Goal: Task Accomplishment & Management: Manage account settings

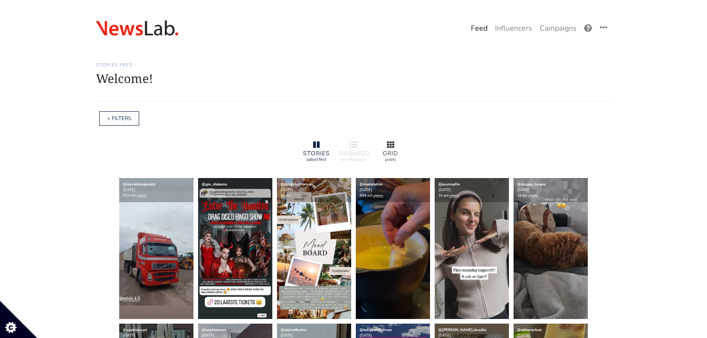
click at [405, 143] on div "GRID posts" at bounding box center [390, 151] width 37 height 31
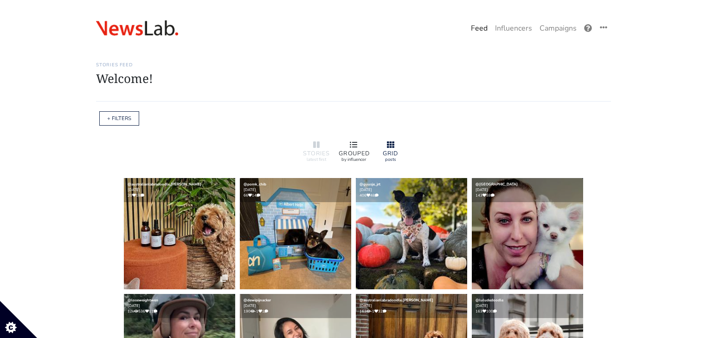
click at [345, 141] on div at bounding box center [353, 145] width 30 height 11
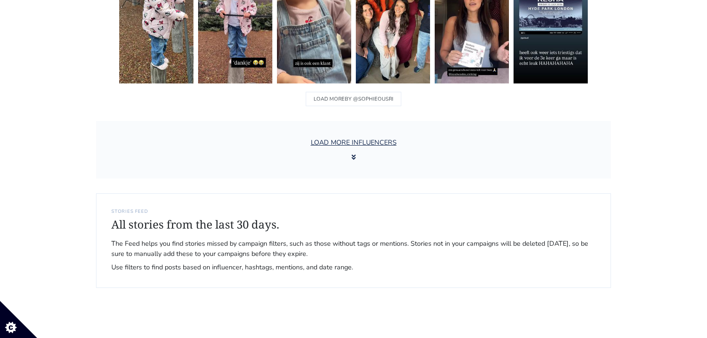
scroll to position [1523, 0]
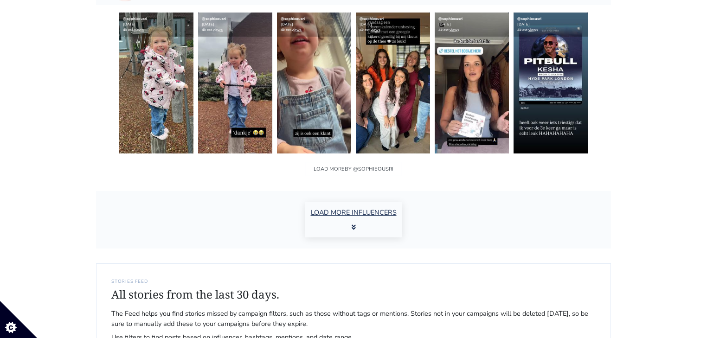
click at [337, 221] on button "LOAD MORE INFLUENCERS" at bounding box center [353, 219] width 97 height 35
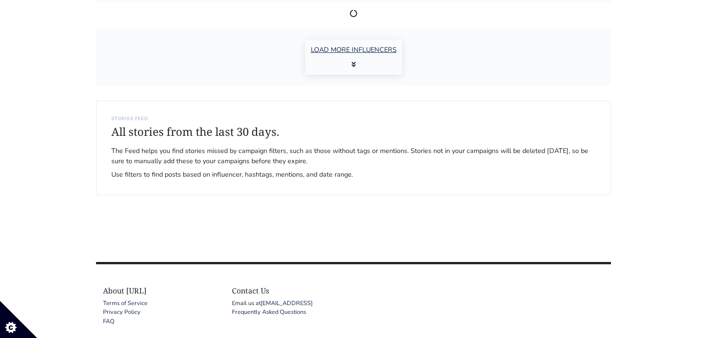
click at [360, 67] on button "LOAD MORE INFLUENCERS" at bounding box center [353, 56] width 97 height 35
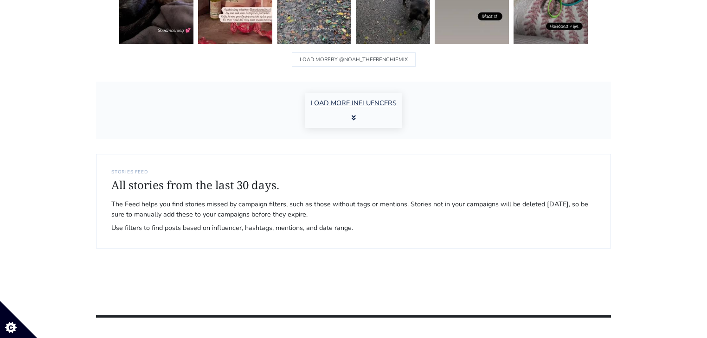
scroll to position [4805, 0]
click at [363, 93] on button "LOAD MORE INFLUENCERS" at bounding box center [353, 110] width 97 height 35
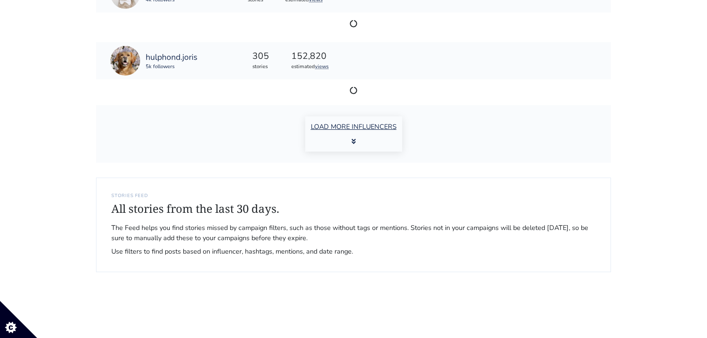
click at [366, 130] on button "LOAD MORE INFLUENCERS" at bounding box center [353, 133] width 97 height 35
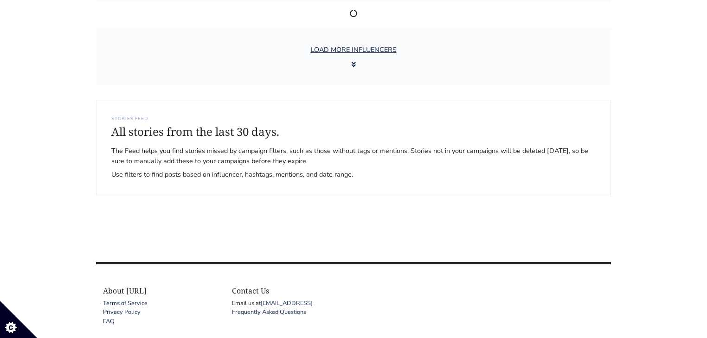
scroll to position [7392, 0]
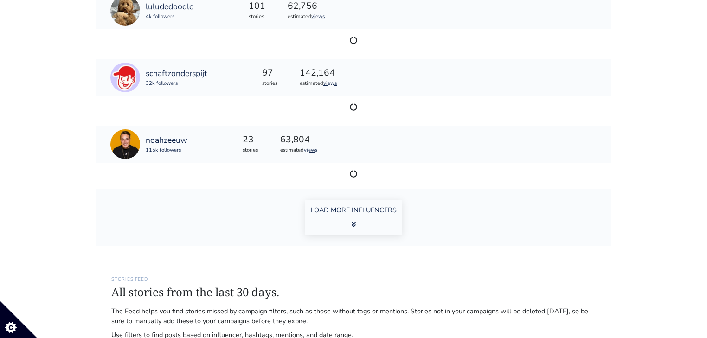
click at [346, 202] on button "LOAD MORE INFLUENCERS" at bounding box center [353, 217] width 97 height 35
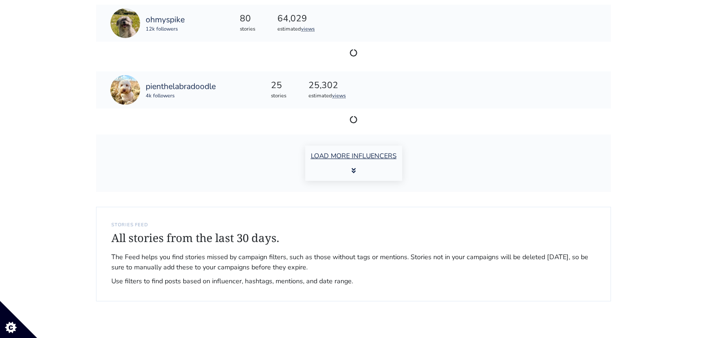
click at [358, 155] on button "LOAD MORE INFLUENCERS" at bounding box center [353, 163] width 97 height 35
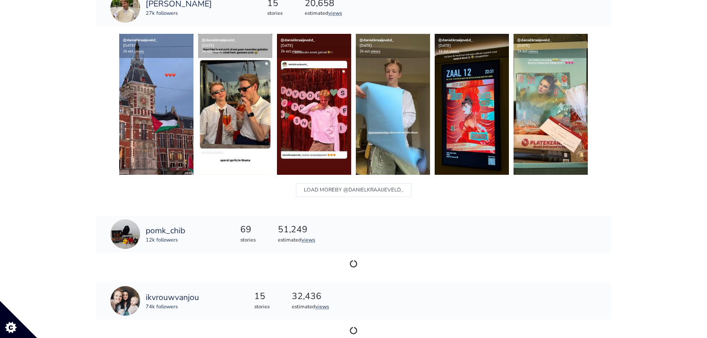
scroll to position [10509, 0]
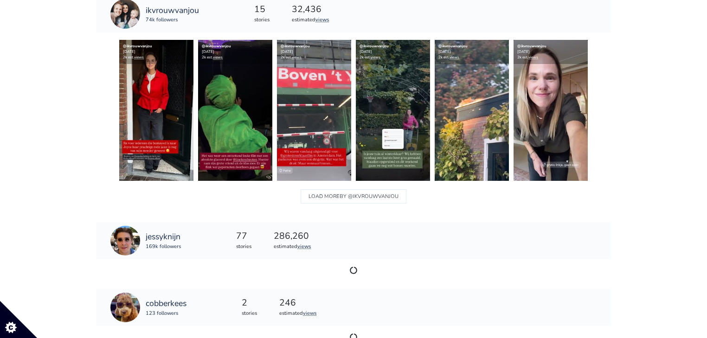
click at [332, 218] on div "jessyknijn 169k followers 77 stories 286,260 estimated views" at bounding box center [353, 251] width 515 height 67
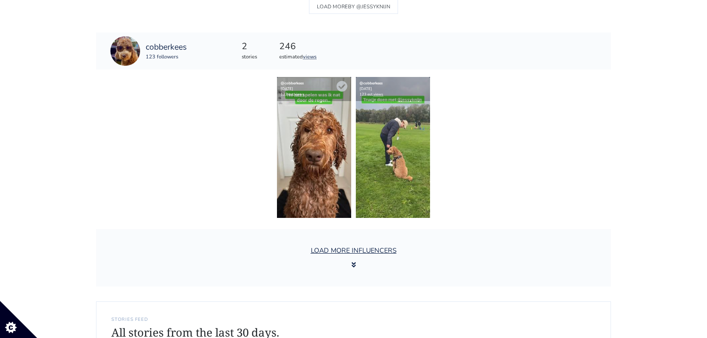
scroll to position [11028, 0]
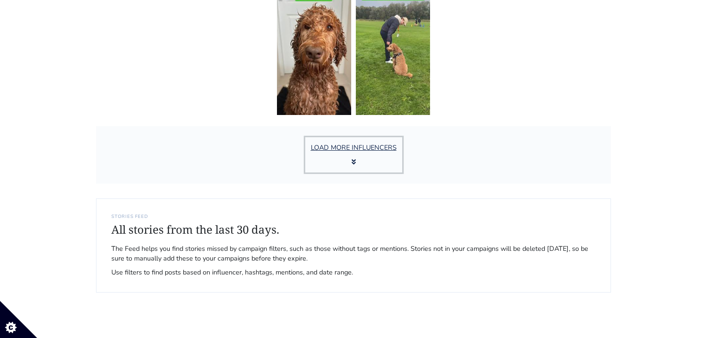
click at [345, 161] on button "LOAD MORE INFLUENCERS" at bounding box center [353, 154] width 97 height 35
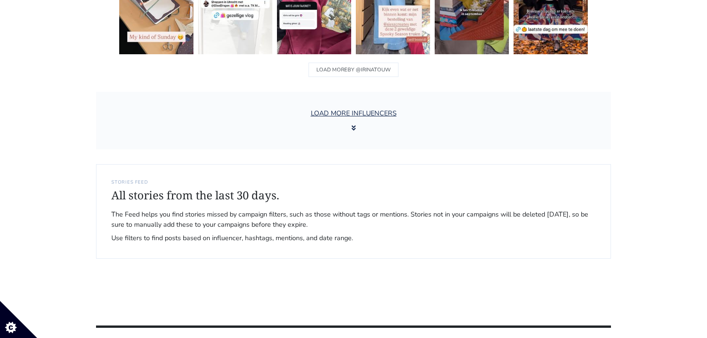
scroll to position [12706, 0]
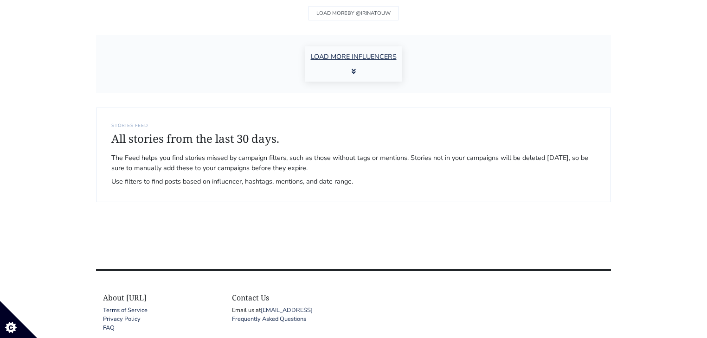
click at [359, 63] on button "LOAD MORE INFLUENCERS" at bounding box center [353, 63] width 97 height 35
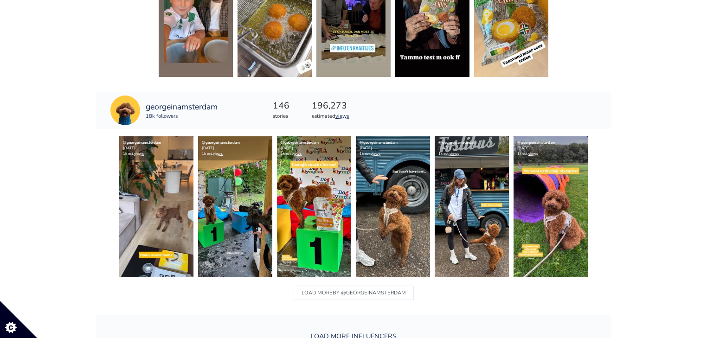
scroll to position [14023, 0]
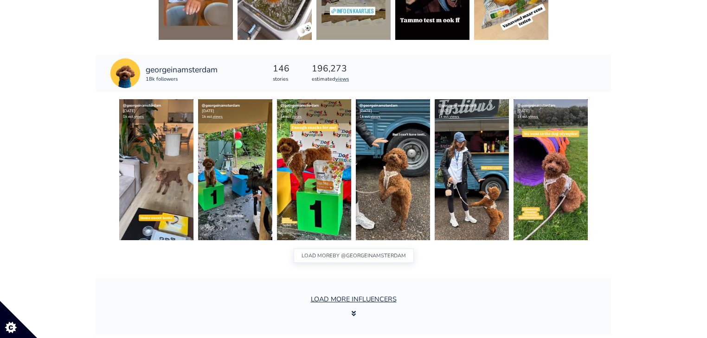
click at [340, 250] on span "BY @georgeinamsterdam" at bounding box center [368, 256] width 73 height 12
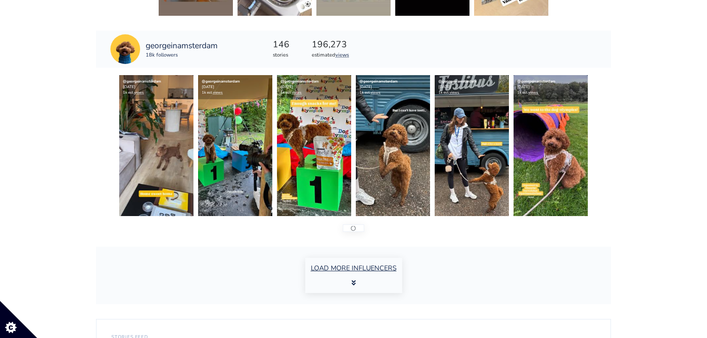
scroll to position [14061, 0]
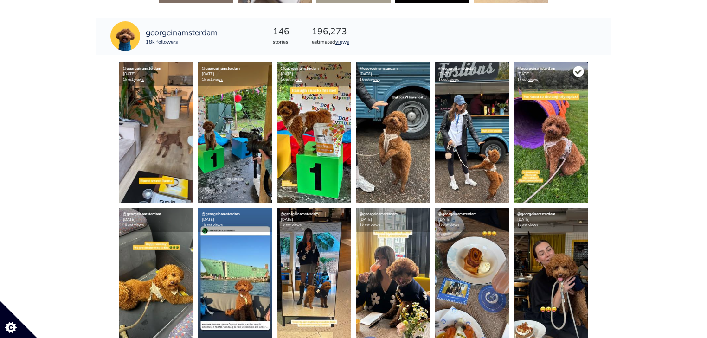
click at [576, 66] on icon at bounding box center [578, 71] width 11 height 11
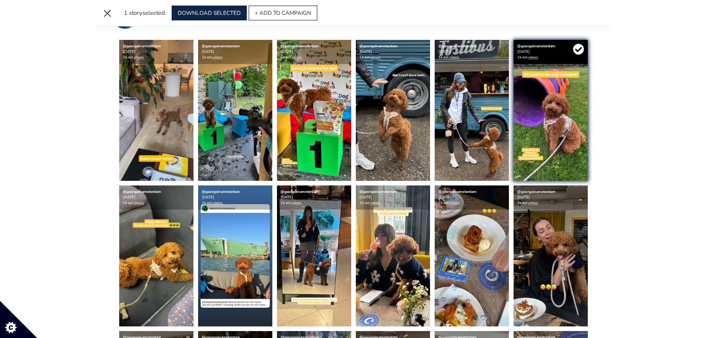
scroll to position [14038, 0]
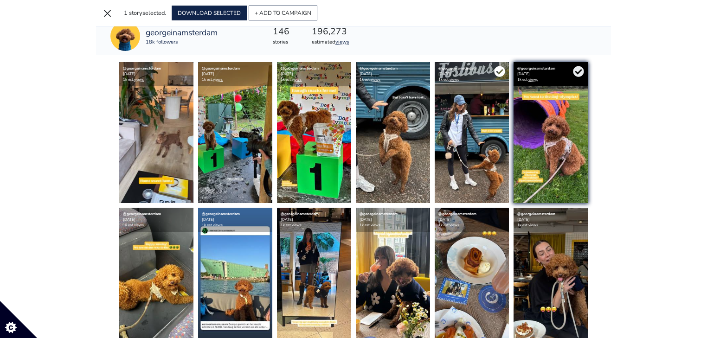
click at [501, 66] on icon at bounding box center [499, 71] width 11 height 11
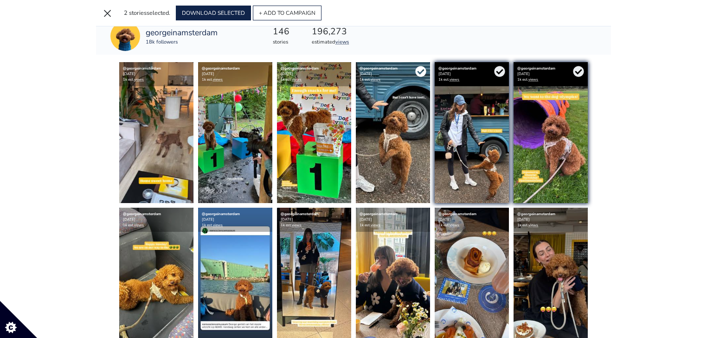
click at [420, 66] on icon at bounding box center [420, 71] width 11 height 11
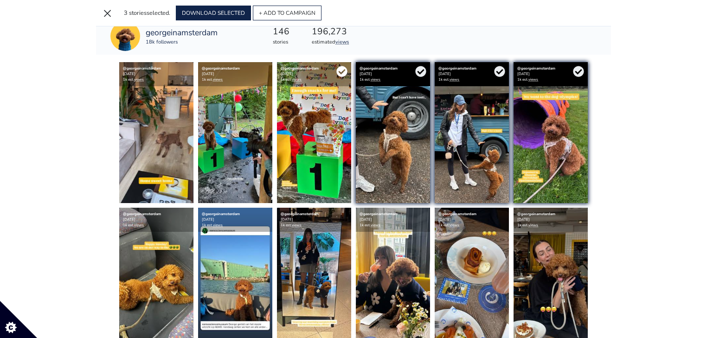
click at [339, 66] on icon at bounding box center [341, 71] width 11 height 11
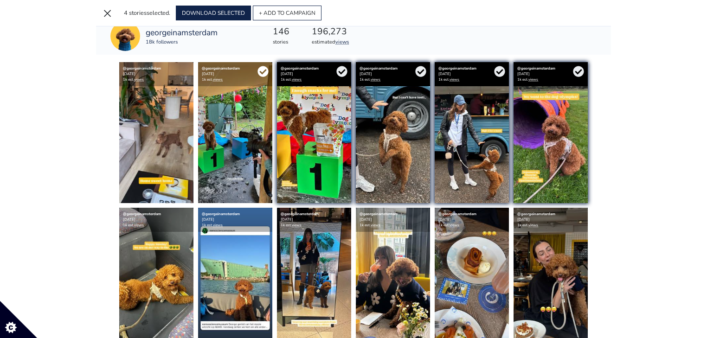
click at [265, 66] on icon at bounding box center [262, 71] width 11 height 11
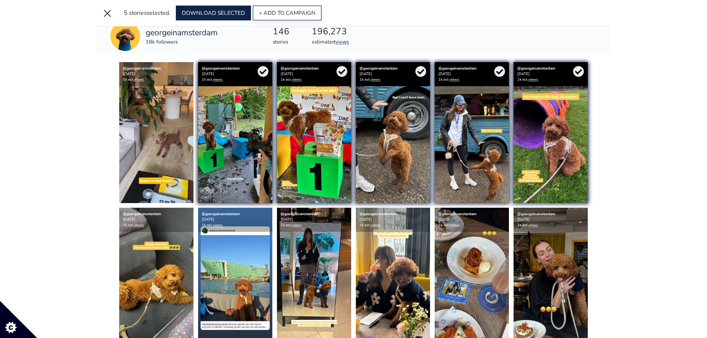
click at [279, 14] on button "+ ADD TO CAMPAIGN" at bounding box center [287, 13] width 69 height 15
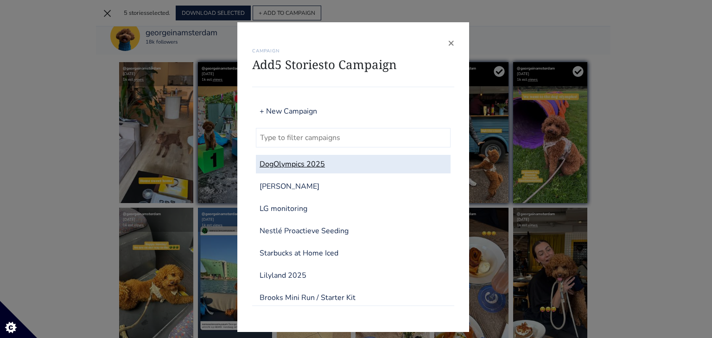
click at [321, 165] on link "DogOlympics 2025" at bounding box center [353, 164] width 195 height 19
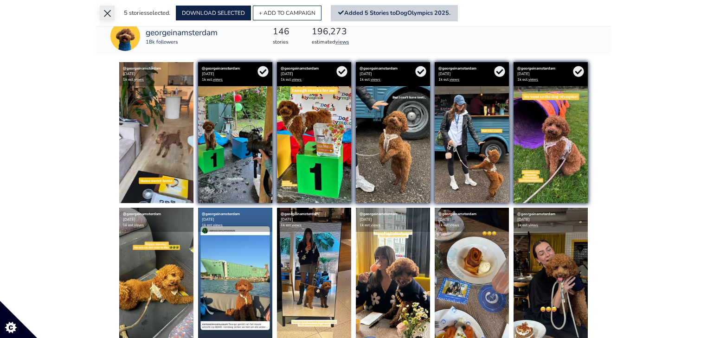
click at [107, 13] on button "×" at bounding box center [107, 13] width 15 height 15
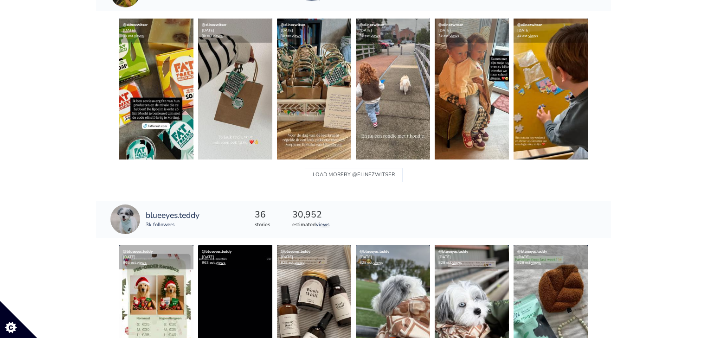
scroll to position [0, 0]
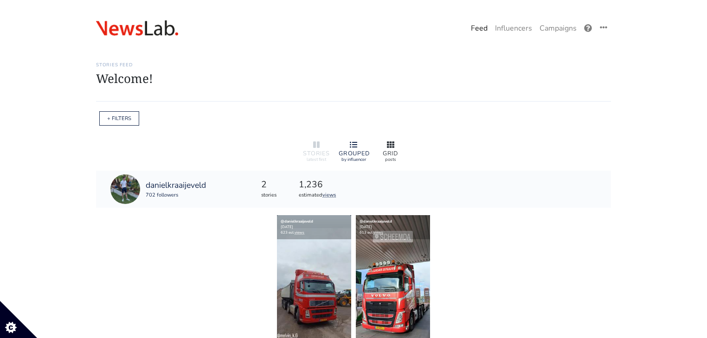
click at [378, 144] on div at bounding box center [391, 145] width 30 height 11
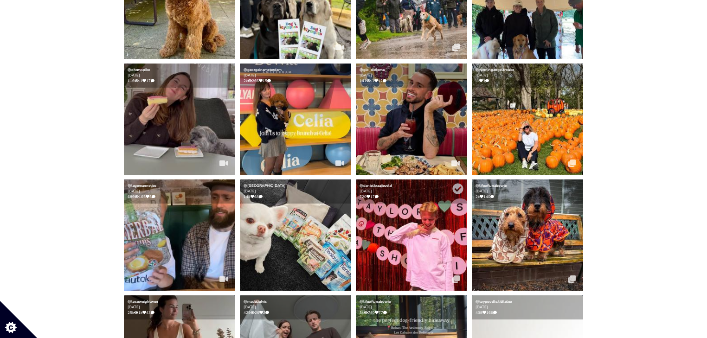
scroll to position [432, 0]
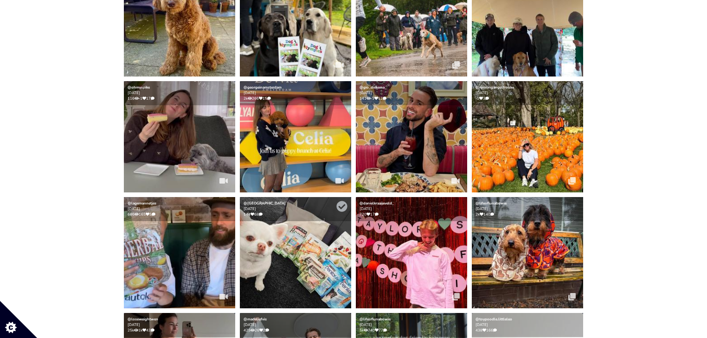
click at [341, 252] on img at bounding box center [295, 252] width 111 height 111
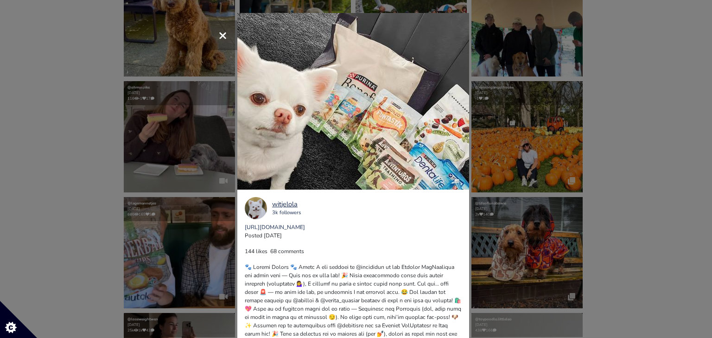
click at [222, 34] on span "×" at bounding box center [222, 35] width 9 height 20
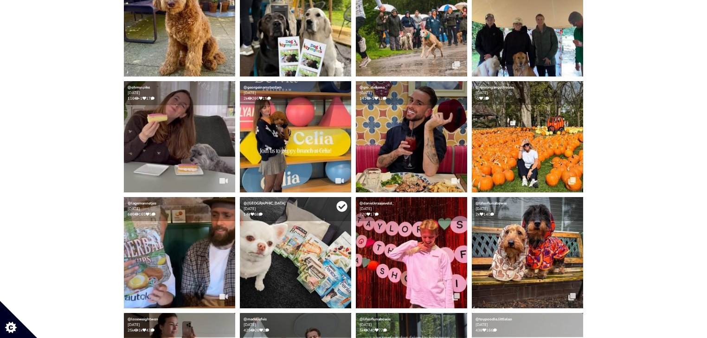
click at [337, 206] on icon at bounding box center [341, 206] width 11 height 11
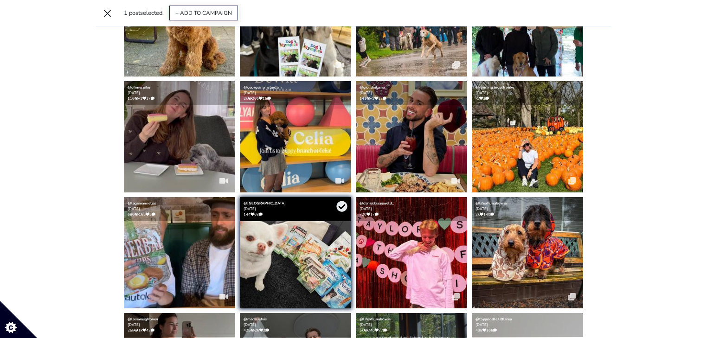
click at [213, 13] on button "+ ADD TO CAMPAIGN" at bounding box center [203, 13] width 69 height 15
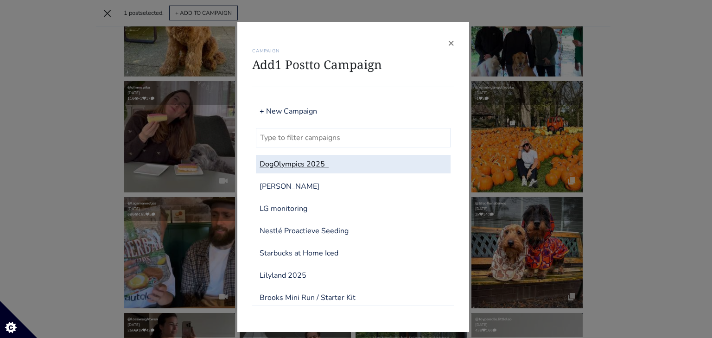
click at [302, 163] on link "DogOlympics 2025" at bounding box center [353, 164] width 195 height 19
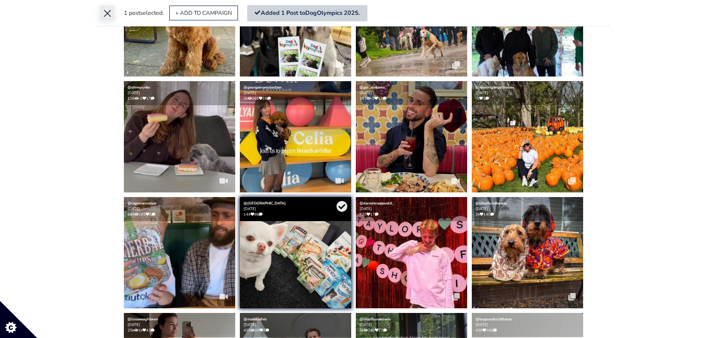
click at [108, 15] on button "×" at bounding box center [107, 13] width 15 height 15
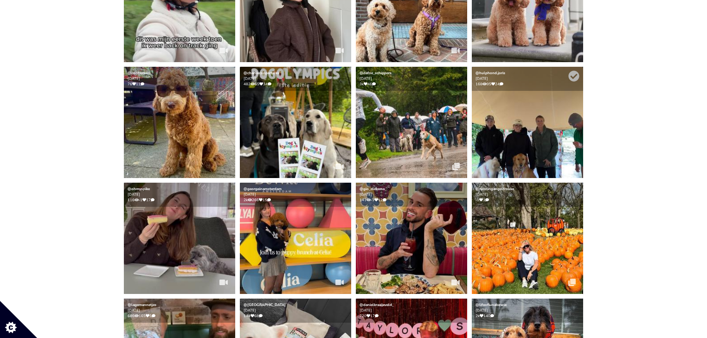
scroll to position [321, 0]
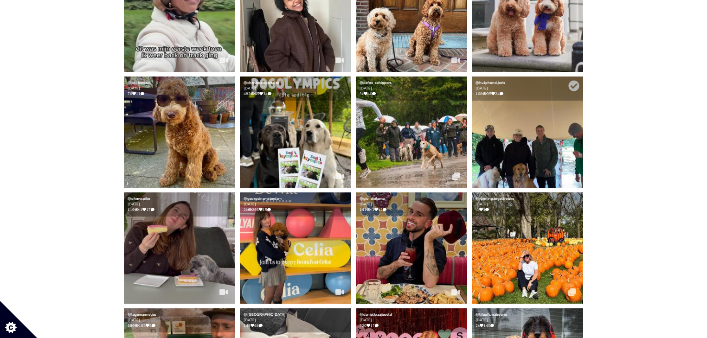
click at [491, 150] on img at bounding box center [527, 132] width 111 height 111
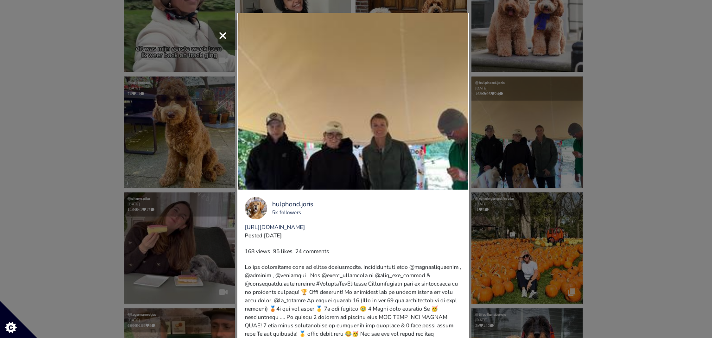
click at [213, 36] on button "×" at bounding box center [223, 35] width 30 height 30
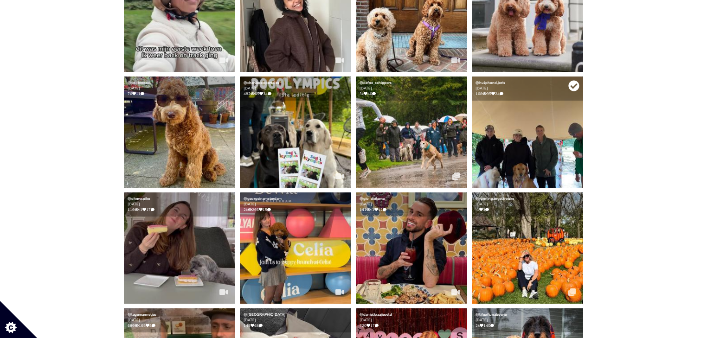
click at [575, 87] on icon at bounding box center [573, 85] width 11 height 11
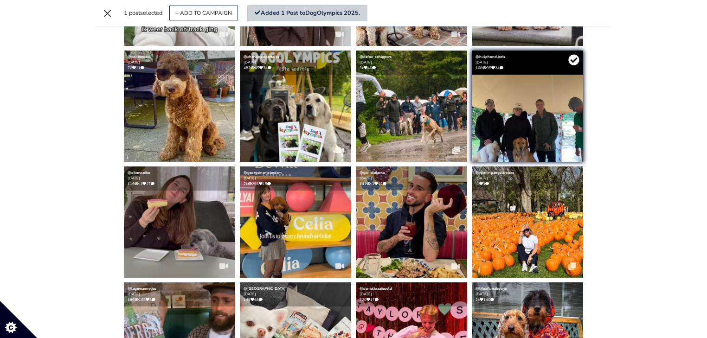
scroll to position [295, 0]
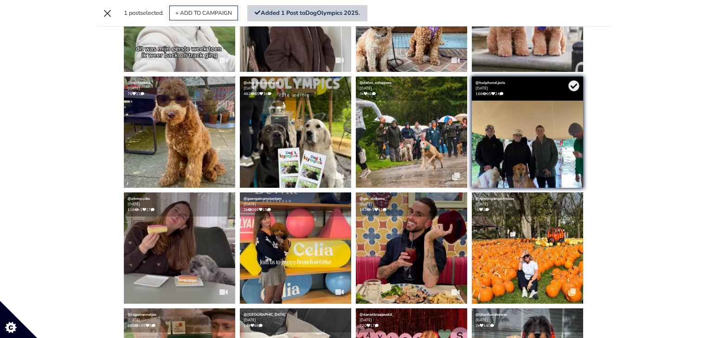
click at [213, 11] on button "+ ADD TO CAMPAIGN" at bounding box center [203, 13] width 69 height 15
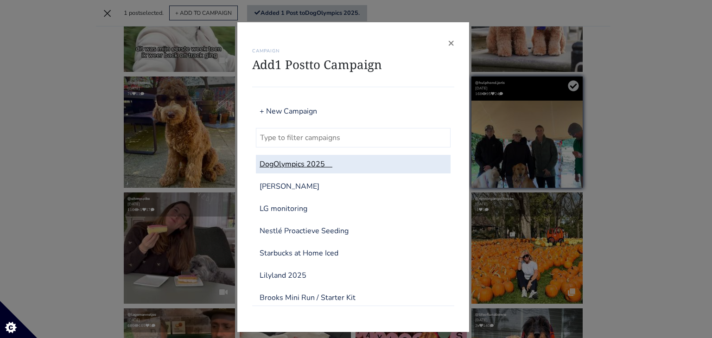
click at [271, 158] on link "DogOlympics 2025" at bounding box center [353, 164] width 195 height 19
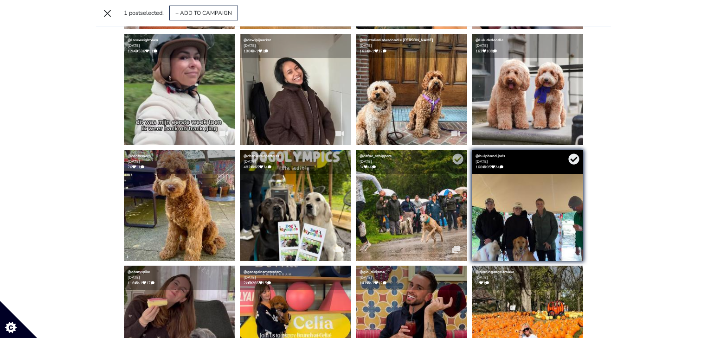
scroll to position [221, 0]
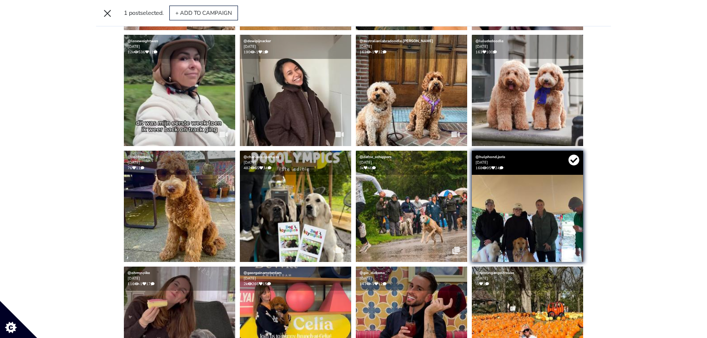
click at [568, 158] on icon at bounding box center [573, 159] width 11 height 11
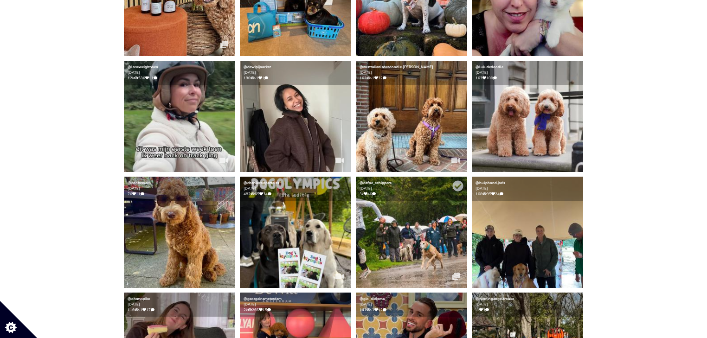
scroll to position [247, 0]
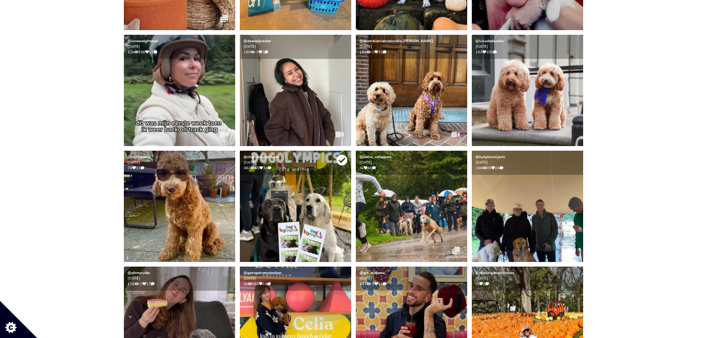
click at [343, 159] on icon at bounding box center [341, 159] width 11 height 11
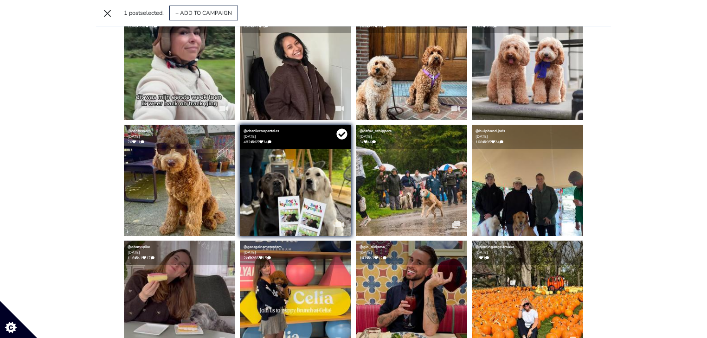
scroll to position [221, 0]
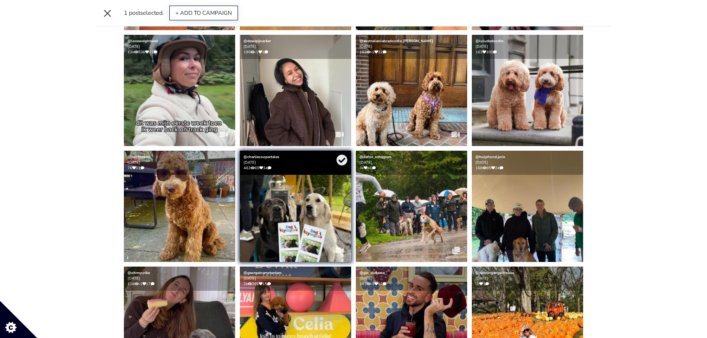
click at [212, 8] on button "+ ADD TO CAMPAIGN" at bounding box center [203, 13] width 69 height 15
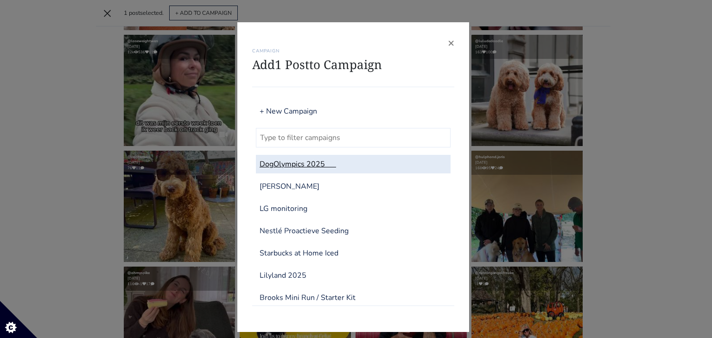
click at [276, 160] on link "DogOlympics 2025" at bounding box center [353, 164] width 195 height 19
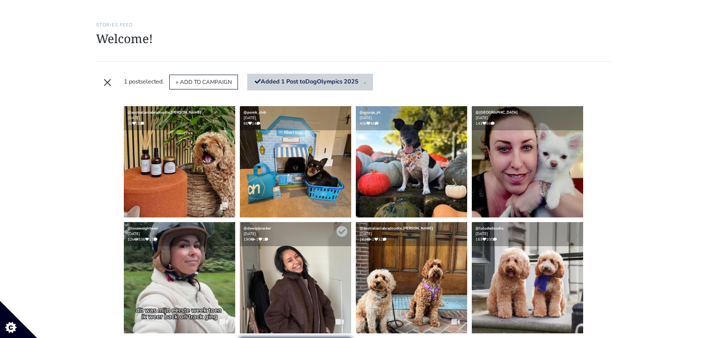
scroll to position [35, 0]
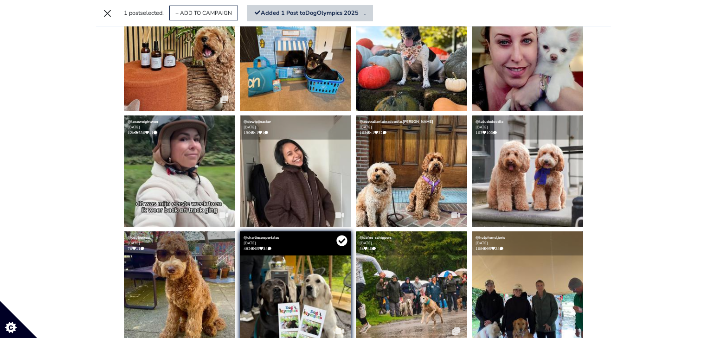
click at [339, 245] on icon at bounding box center [341, 240] width 11 height 11
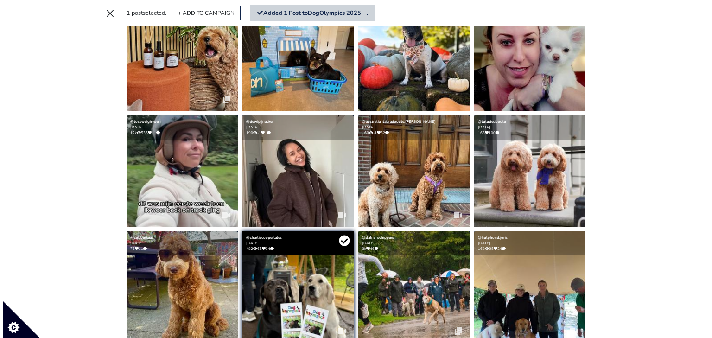
scroll to position [172, 0]
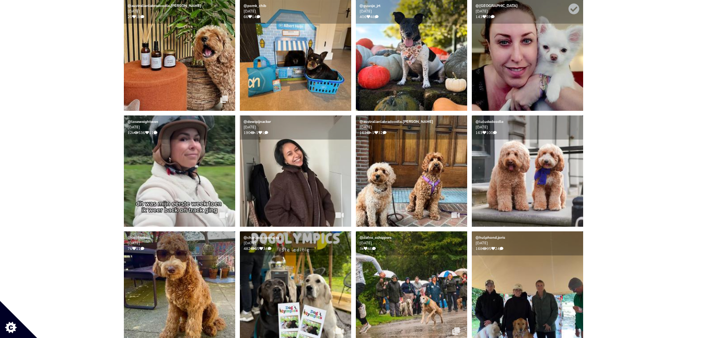
click at [512, 83] on img at bounding box center [527, 55] width 111 height 111
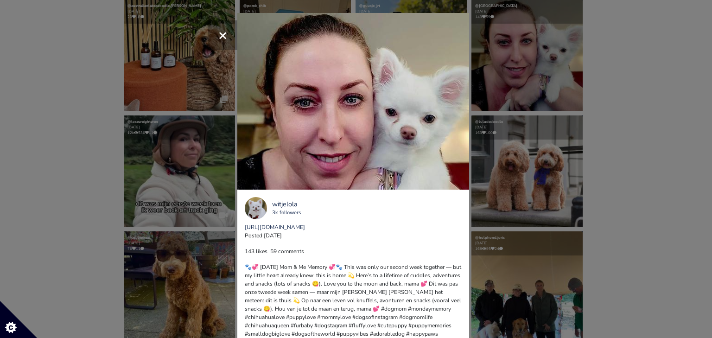
click at [614, 89] on div "× witjelola 3k followers https://www.instagram.com/p/DPdQMx1Ao2F Posted 2025-10…" at bounding box center [356, 169] width 712 height 338
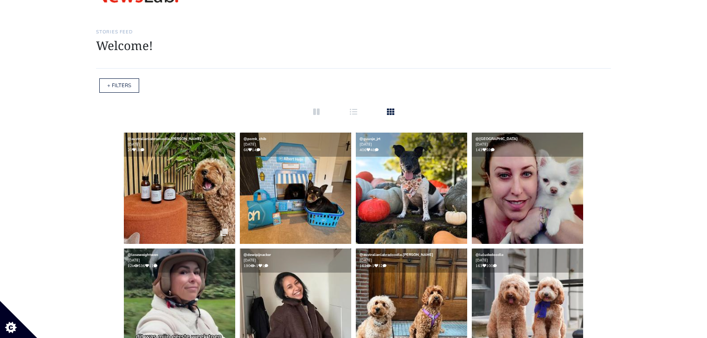
scroll to position [0, 0]
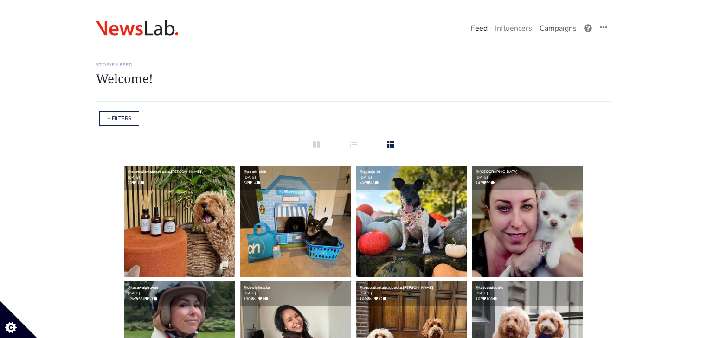
click at [558, 31] on link "Campaigns" at bounding box center [558, 28] width 45 height 19
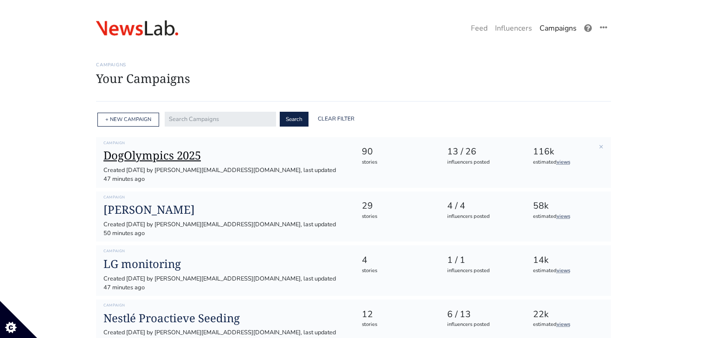
click at [195, 152] on h1 "DogOlympics 2025" at bounding box center [224, 155] width 243 height 13
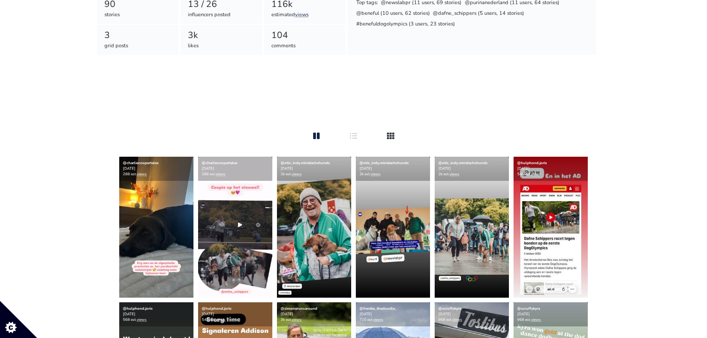
scroll to position [185, 0]
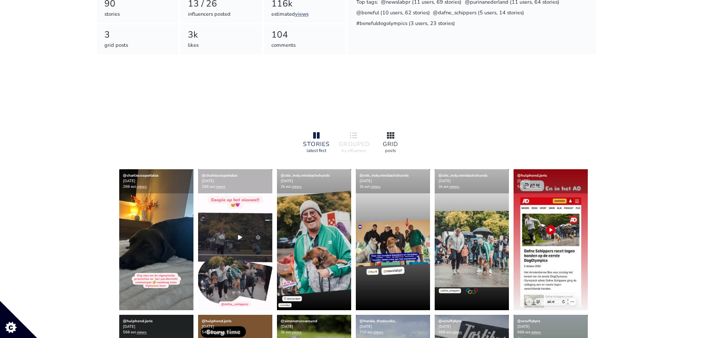
click at [388, 141] on div "GRID" at bounding box center [391, 144] width 30 height 6
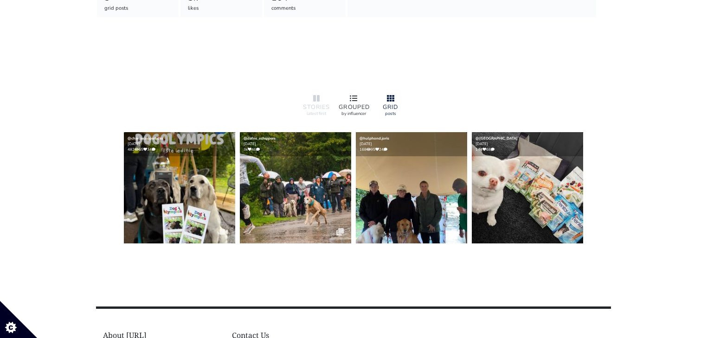
click at [341, 93] on div at bounding box center [353, 98] width 30 height 11
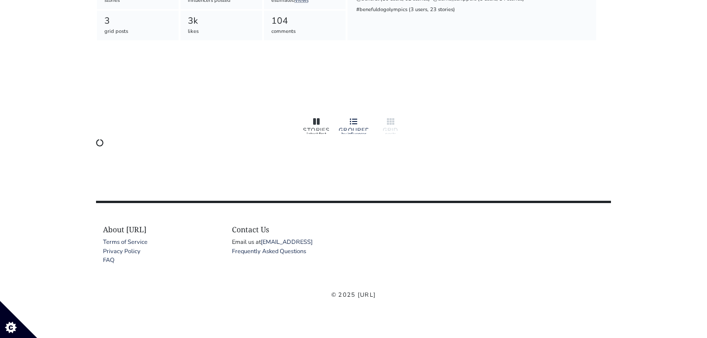
scroll to position [223, 0]
click at [314, 115] on div "STORIES latest first" at bounding box center [316, 125] width 37 height 25
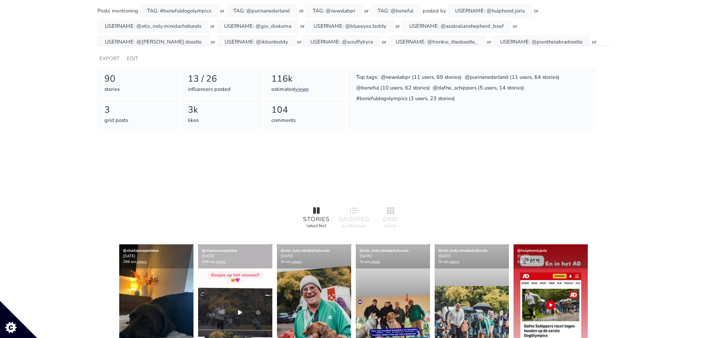
scroll to position [74, 0]
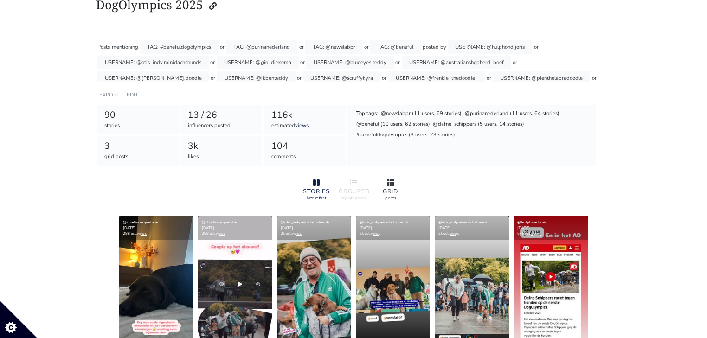
click at [389, 185] on icon at bounding box center [390, 182] width 7 height 7
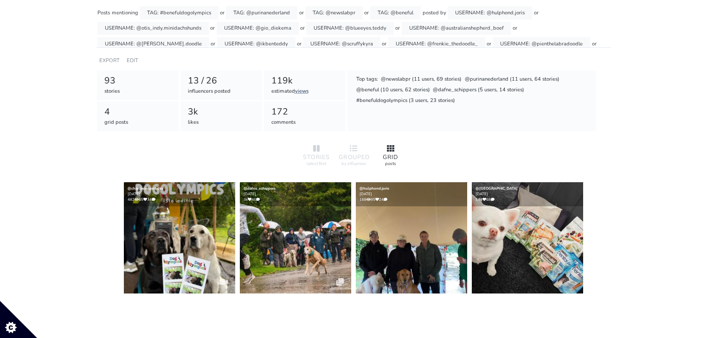
scroll to position [185, 0]
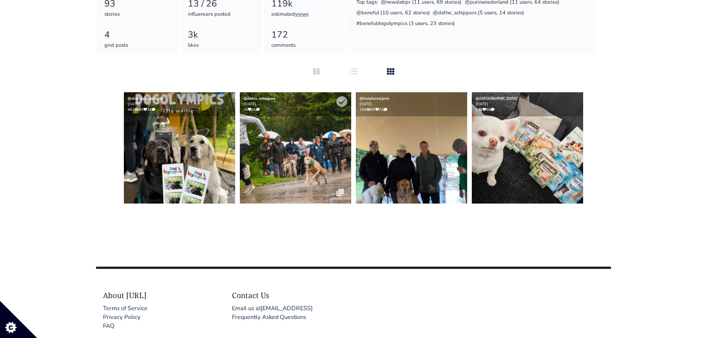
click at [311, 166] on img at bounding box center [295, 147] width 111 height 111
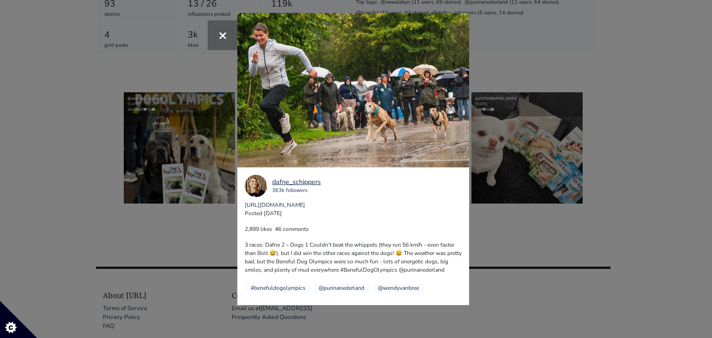
click at [560, 217] on div "× Previous Next dafne_schippers" at bounding box center [356, 169] width 712 height 338
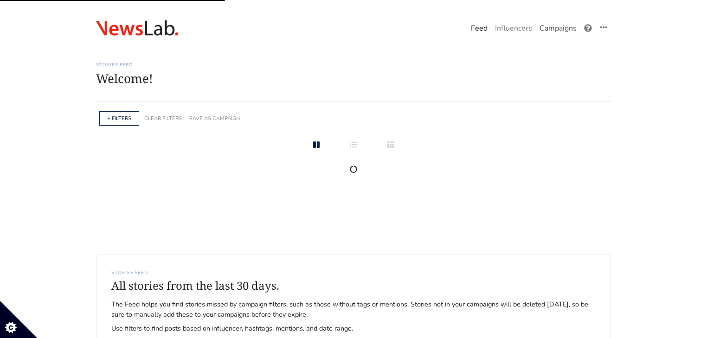
click at [562, 32] on link "Campaigns" at bounding box center [558, 28] width 45 height 19
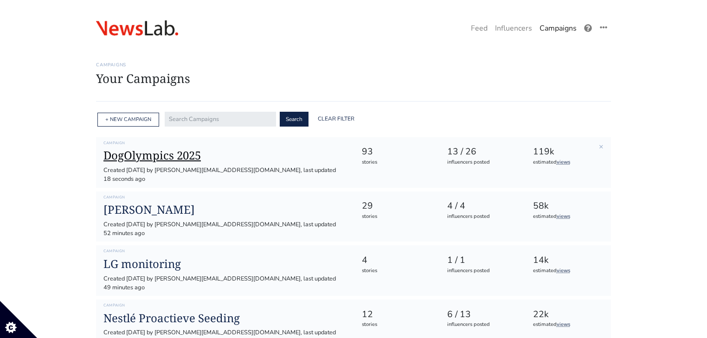
click at [194, 155] on h1 "DogOlympics 2025" at bounding box center [224, 155] width 243 height 13
